Goal: Information Seeking & Learning: Learn about a topic

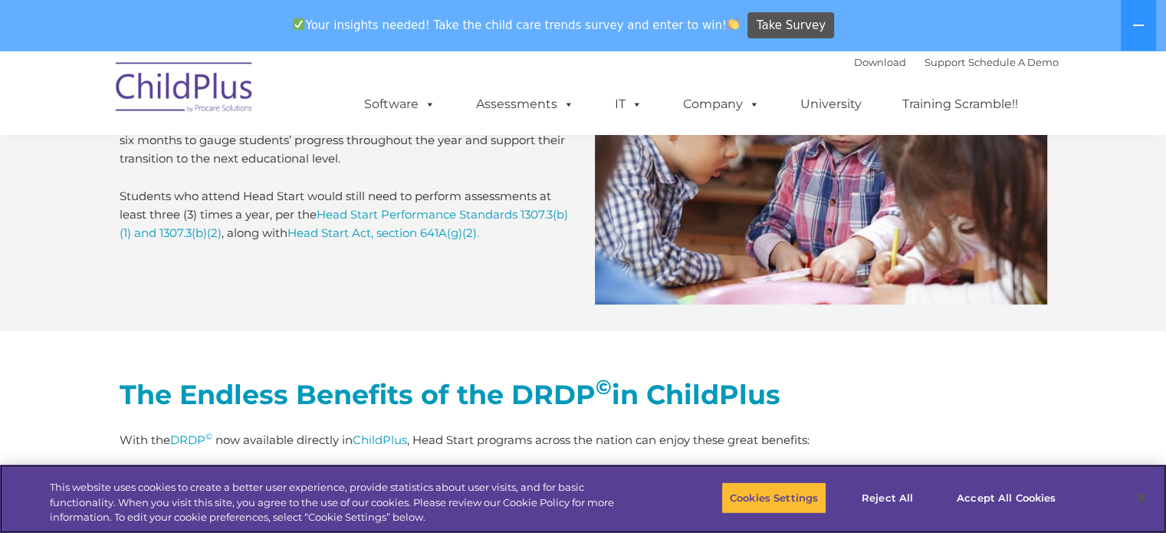
scroll to position [6455, 0]
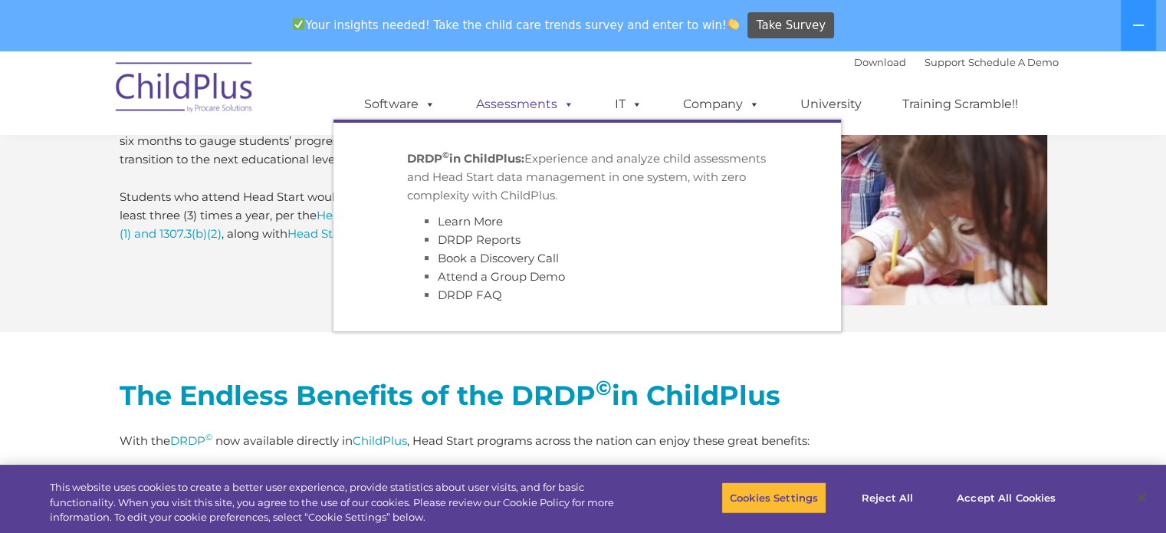
click at [560, 105] on span at bounding box center [565, 104] width 17 height 15
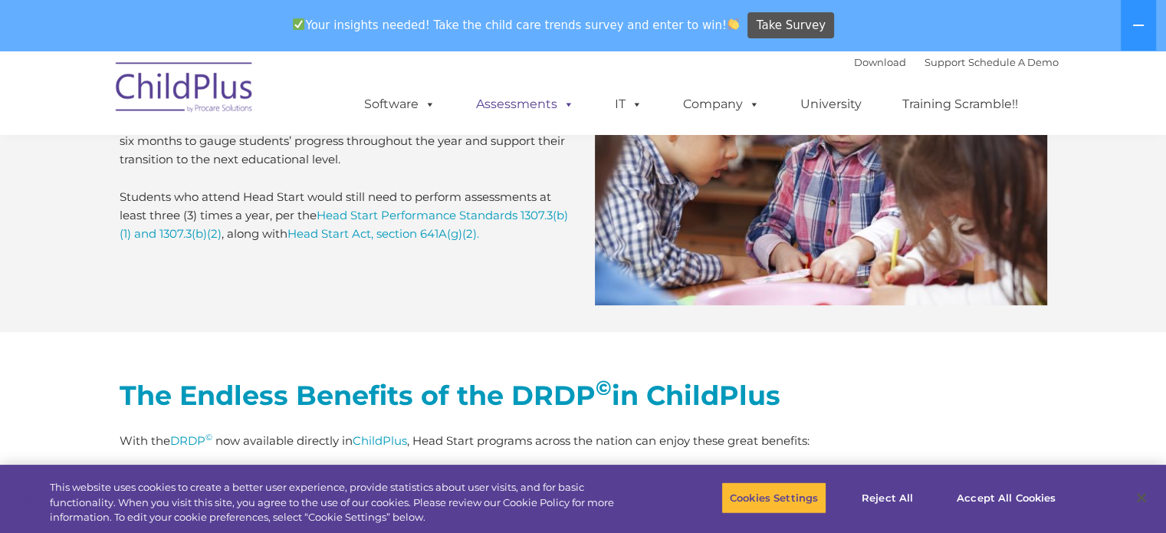
click at [535, 98] on link "Assessments" at bounding box center [525, 104] width 129 height 31
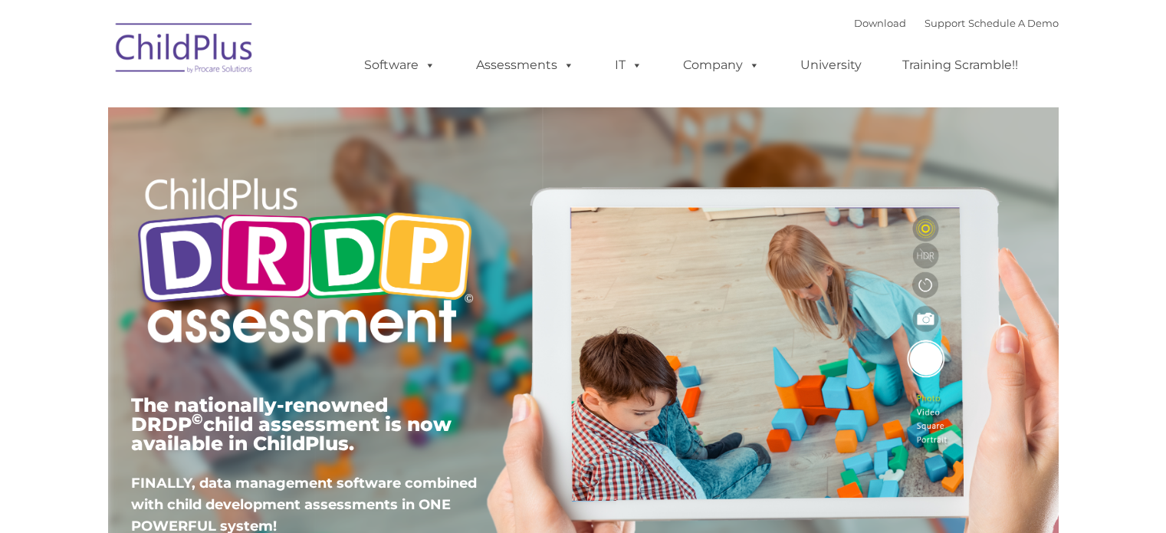
type input ""
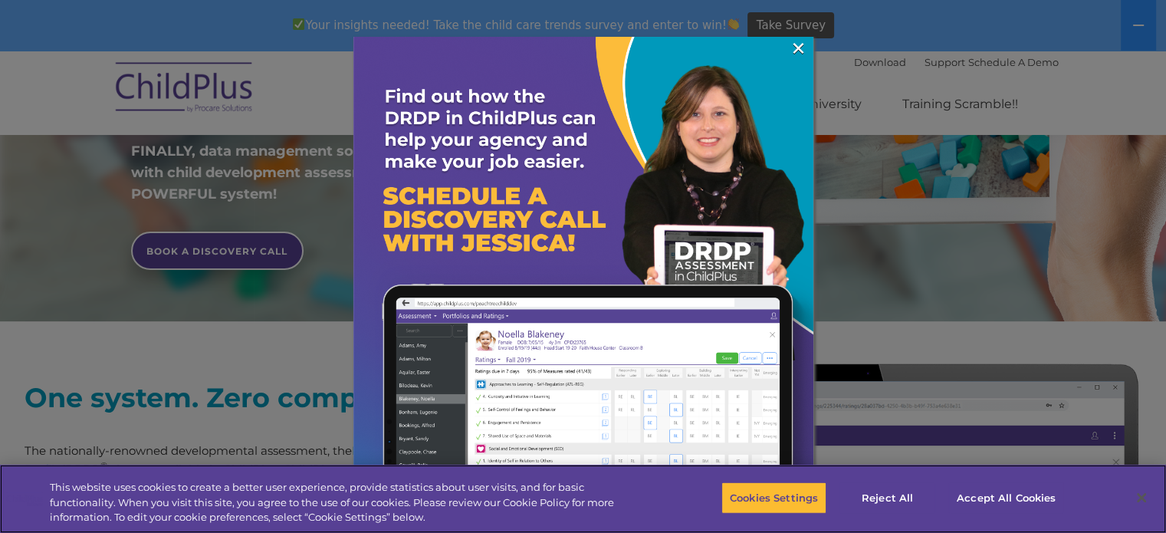
scroll to position [398, 0]
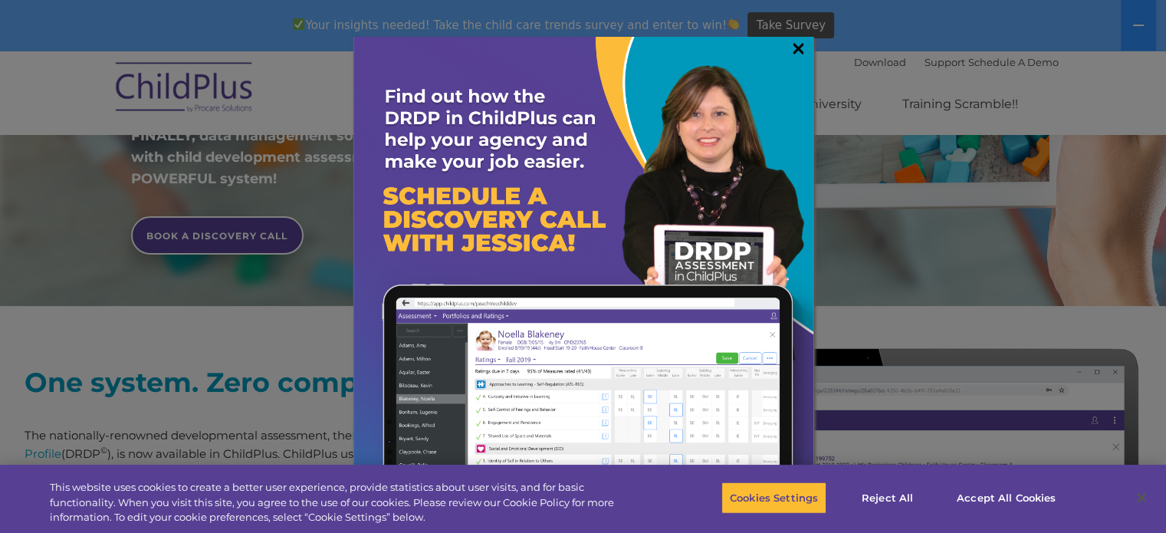
click at [795, 48] on link "×" at bounding box center [799, 48] width 18 height 15
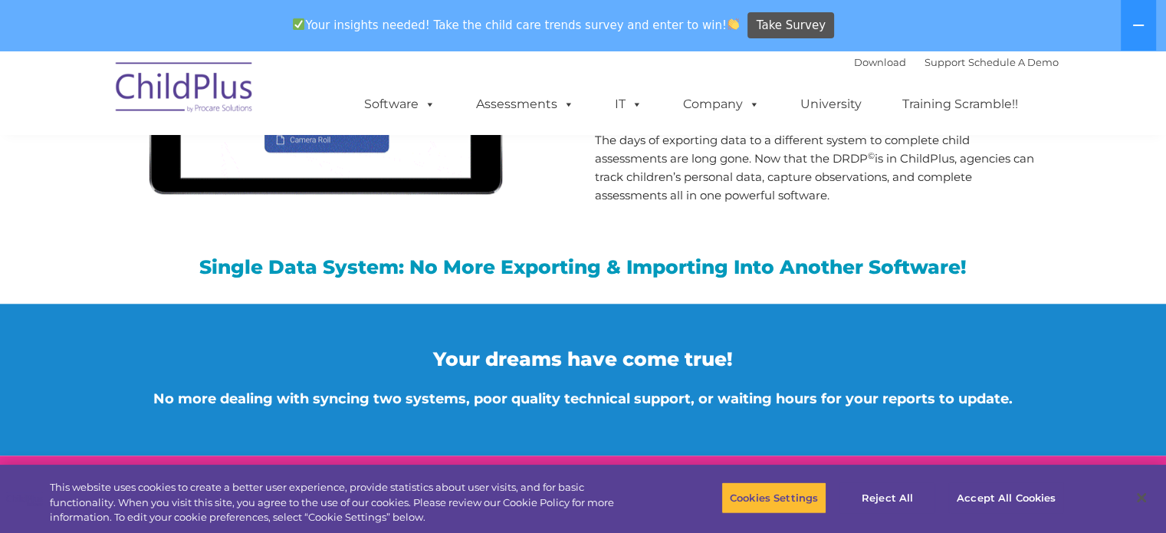
scroll to position [1515, 0]
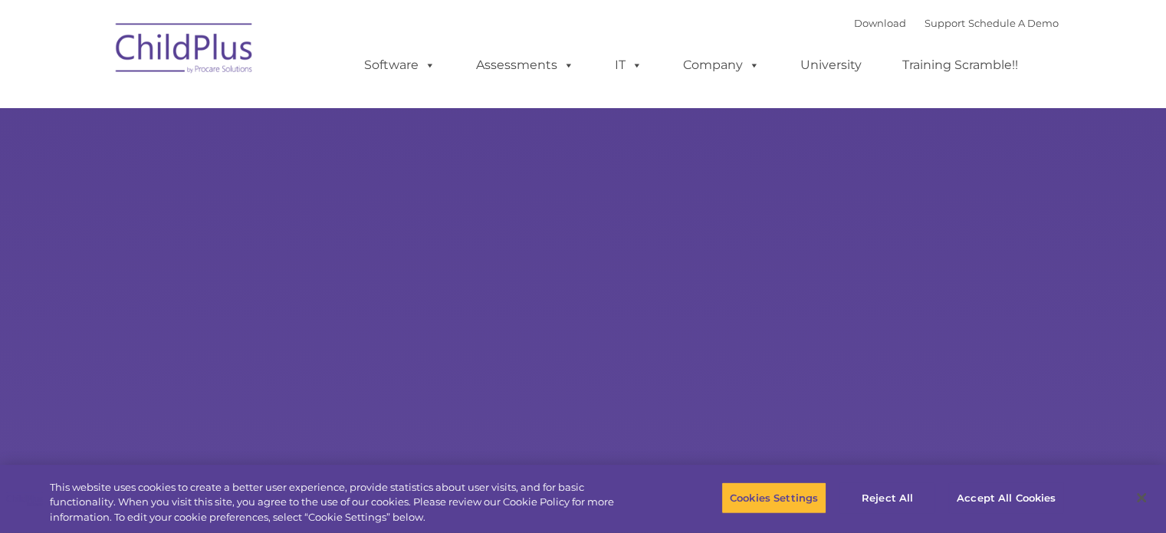
type input ""
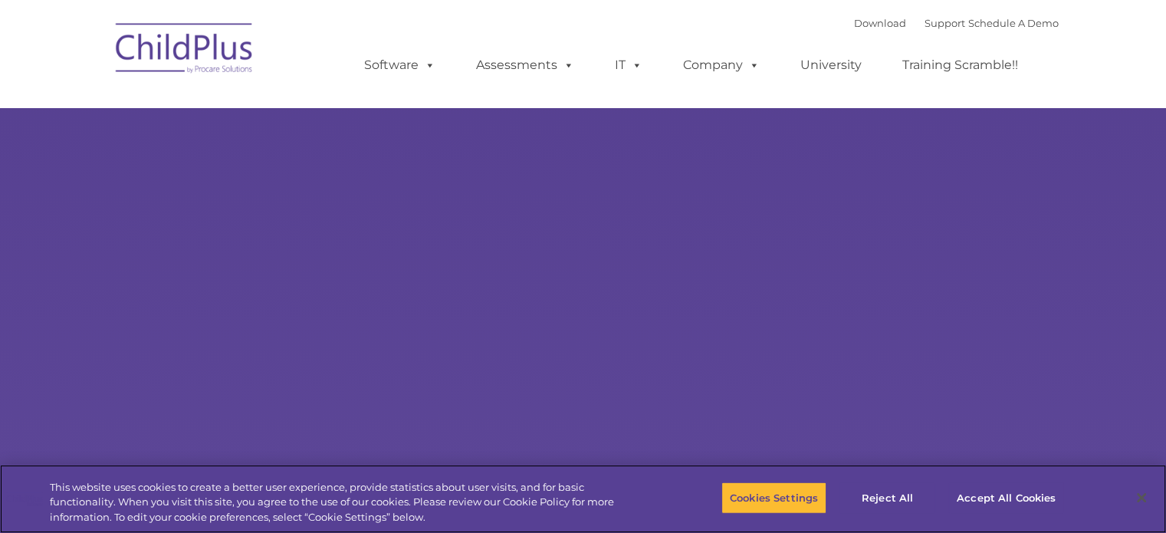
select select "MEDIUM"
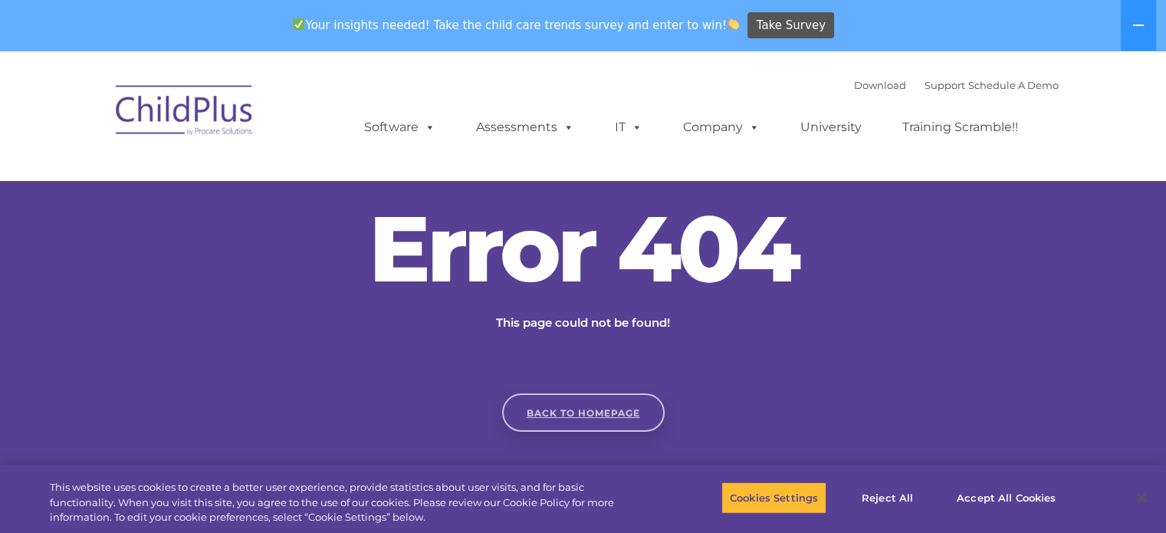
click at [607, 408] on link "Back to homepage" at bounding box center [583, 412] width 163 height 38
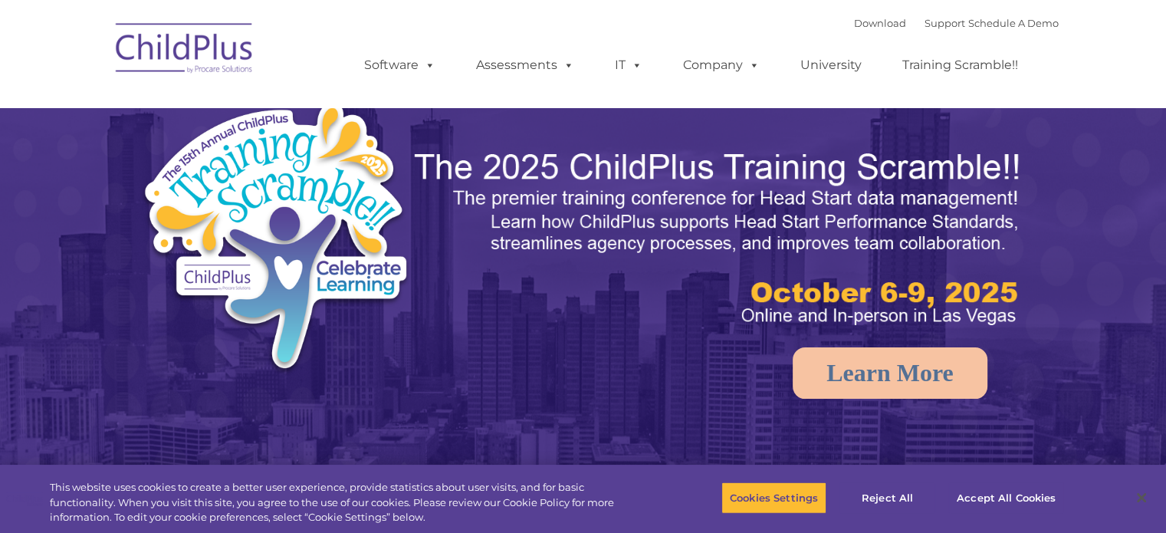
select select "MEDIUM"
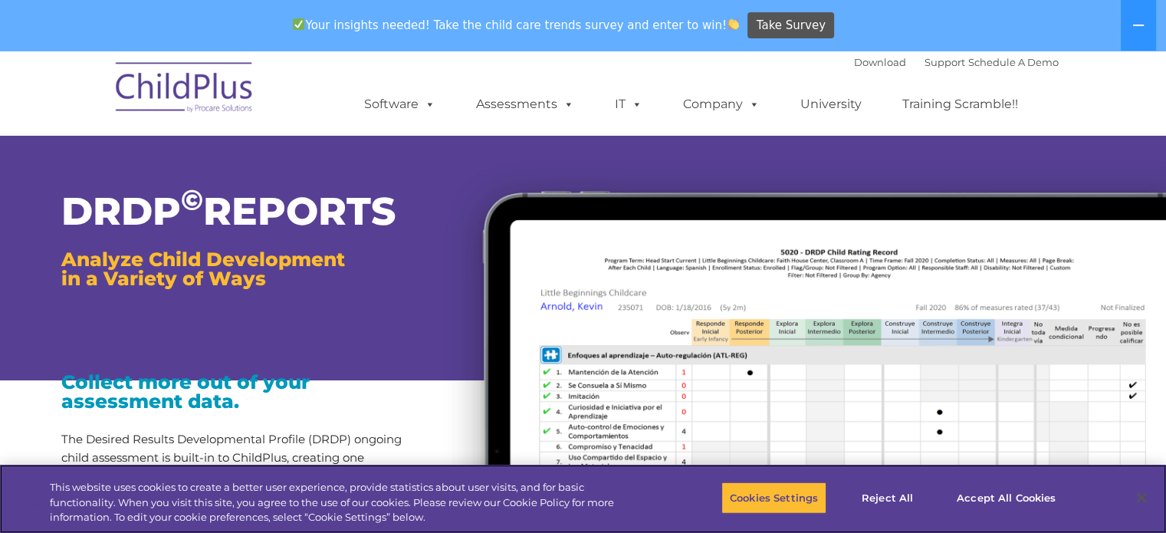
scroll to position [2, 0]
